Goal: Information Seeking & Learning: Understand process/instructions

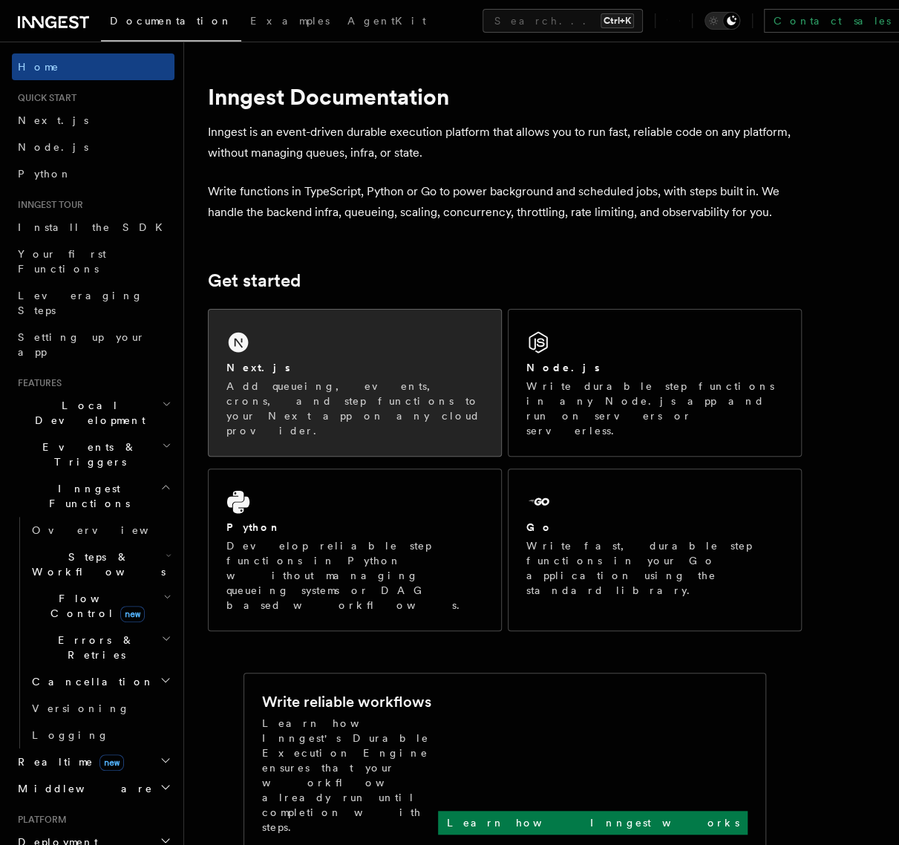
click at [287, 384] on p "Add queueing, events, crons, and step functions to your Next app on any cloud p…" at bounding box center [354, 408] width 257 height 59
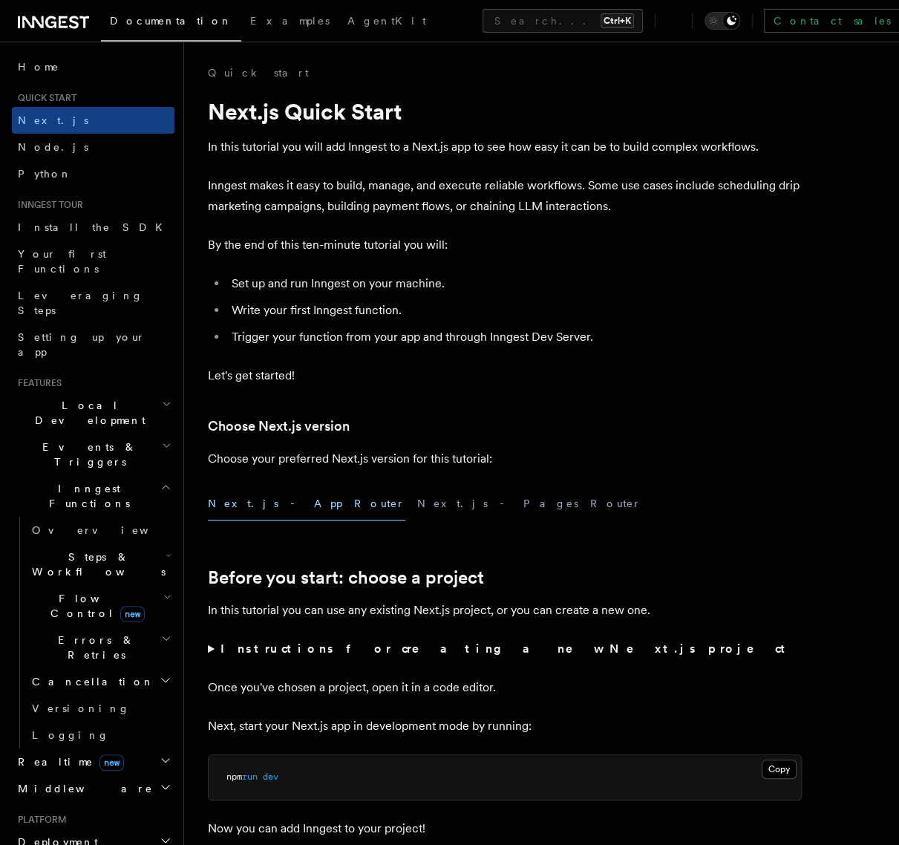
click at [261, 506] on button "Next.js - App Router" at bounding box center [306, 503] width 197 height 33
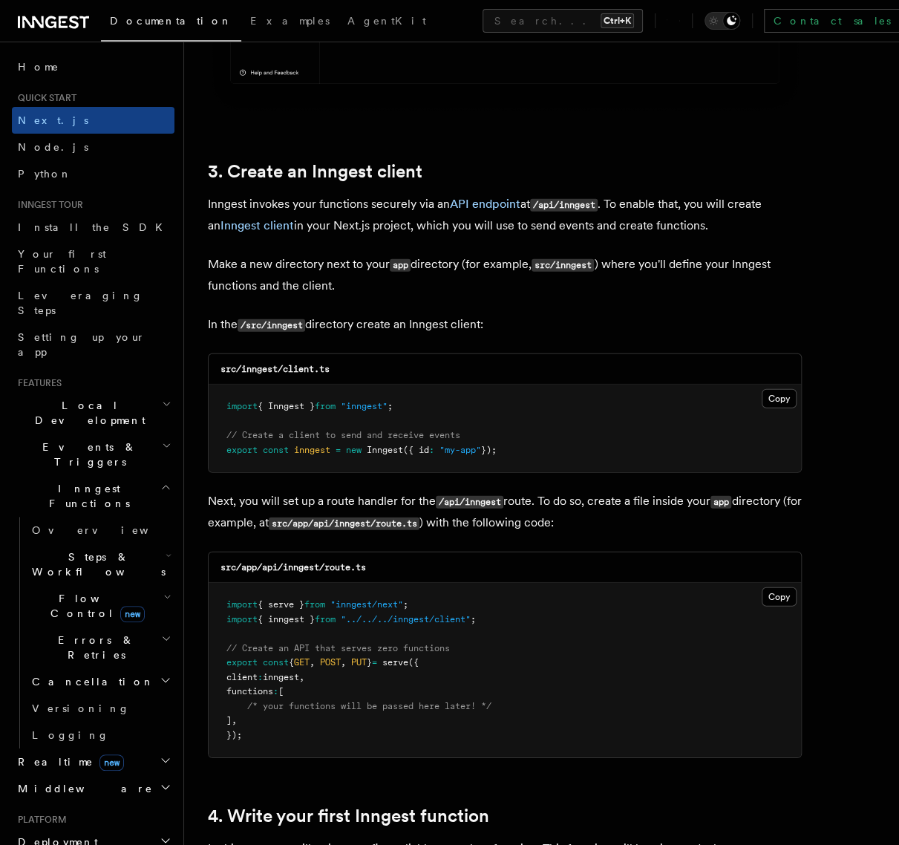
scroll to position [1694, 0]
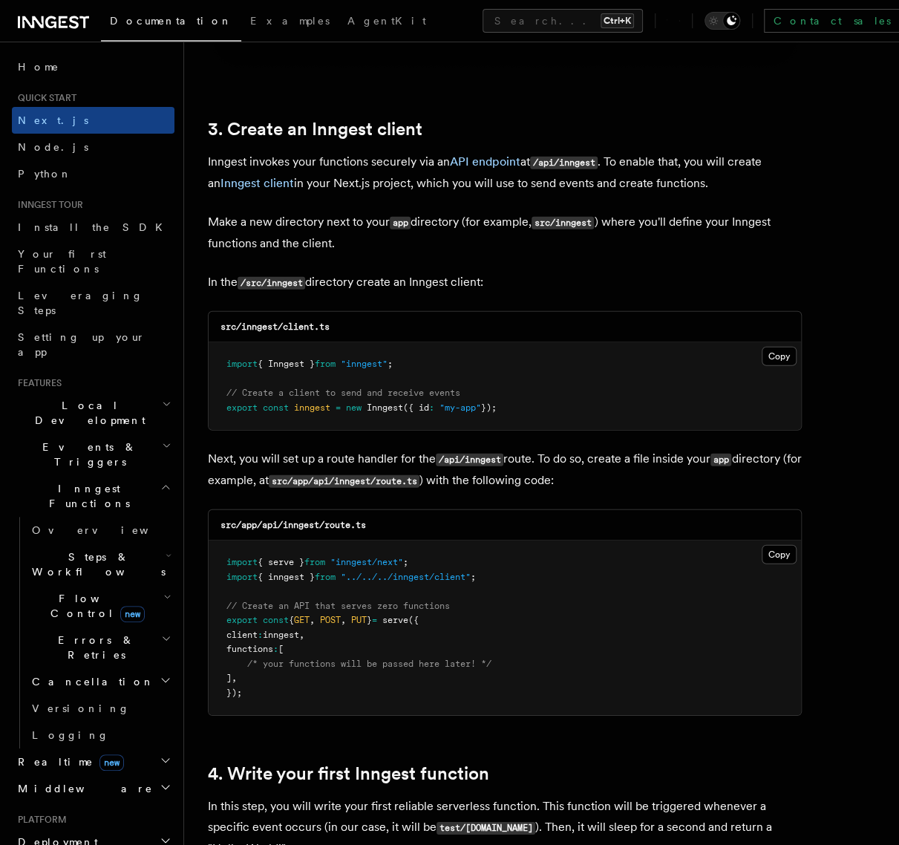
drag, startPoint x: 226, startPoint y: 359, endPoint x: 517, endPoint y: 409, distance: 295.3
click at [517, 409] on pre "import { Inngest } from "inngest" ; // Create a client to send and receive even…" at bounding box center [505, 386] width 592 height 88
copy code "import { Inngest } from "inngest" ; // Create a client to send and receive even…"
